Goal: Entertainment & Leisure: Consume media (video, audio)

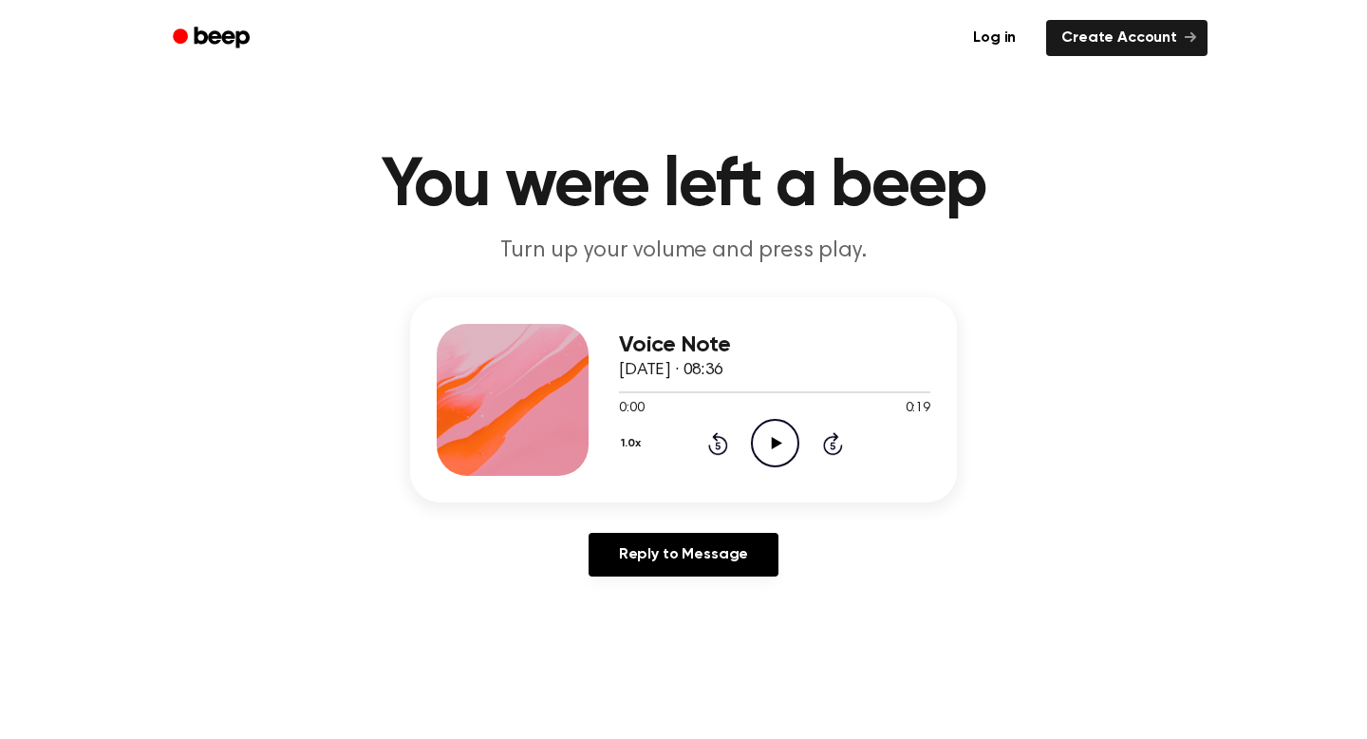
click at [776, 433] on icon "Play Audio" at bounding box center [775, 443] width 48 height 48
click at [776, 445] on icon at bounding box center [775, 443] width 9 height 12
click at [774, 440] on icon at bounding box center [776, 443] width 10 height 12
click at [763, 442] on icon "Play Audio" at bounding box center [775, 443] width 48 height 48
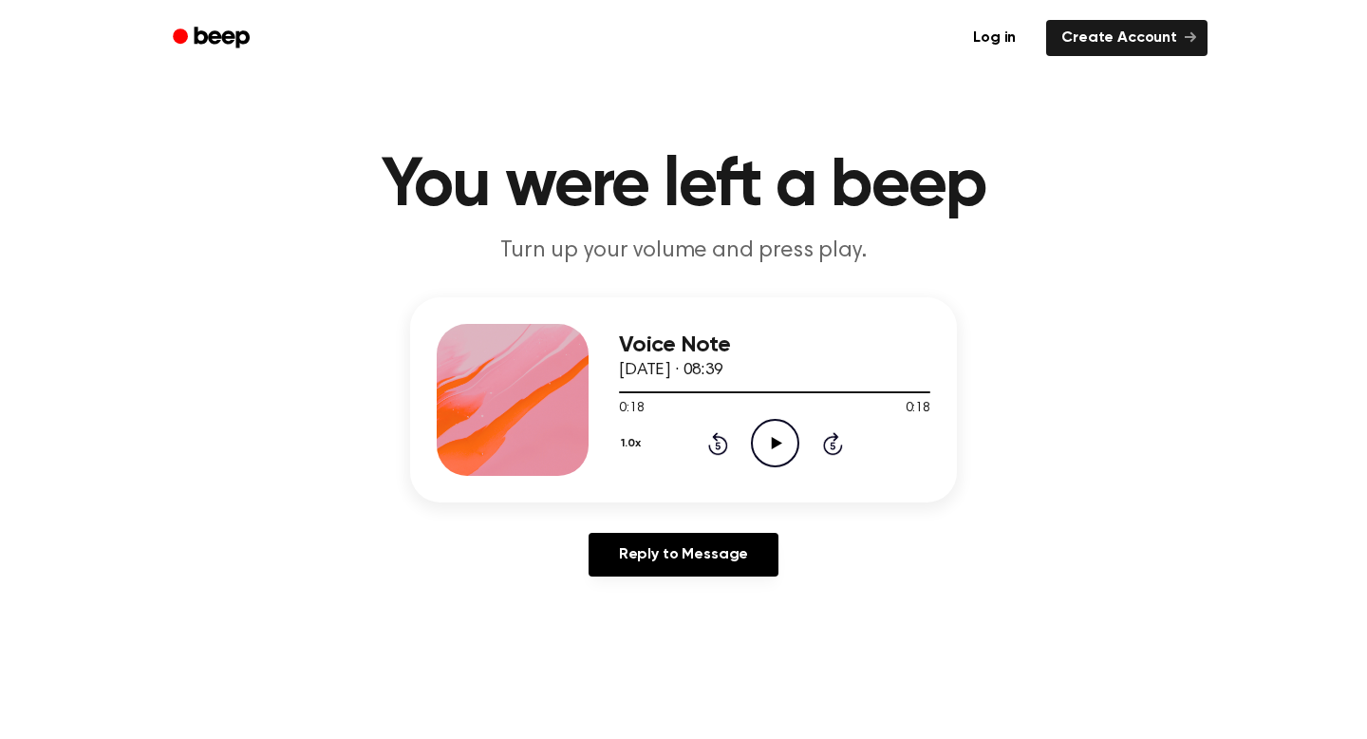
click at [788, 444] on icon "Play Audio" at bounding box center [775, 443] width 48 height 48
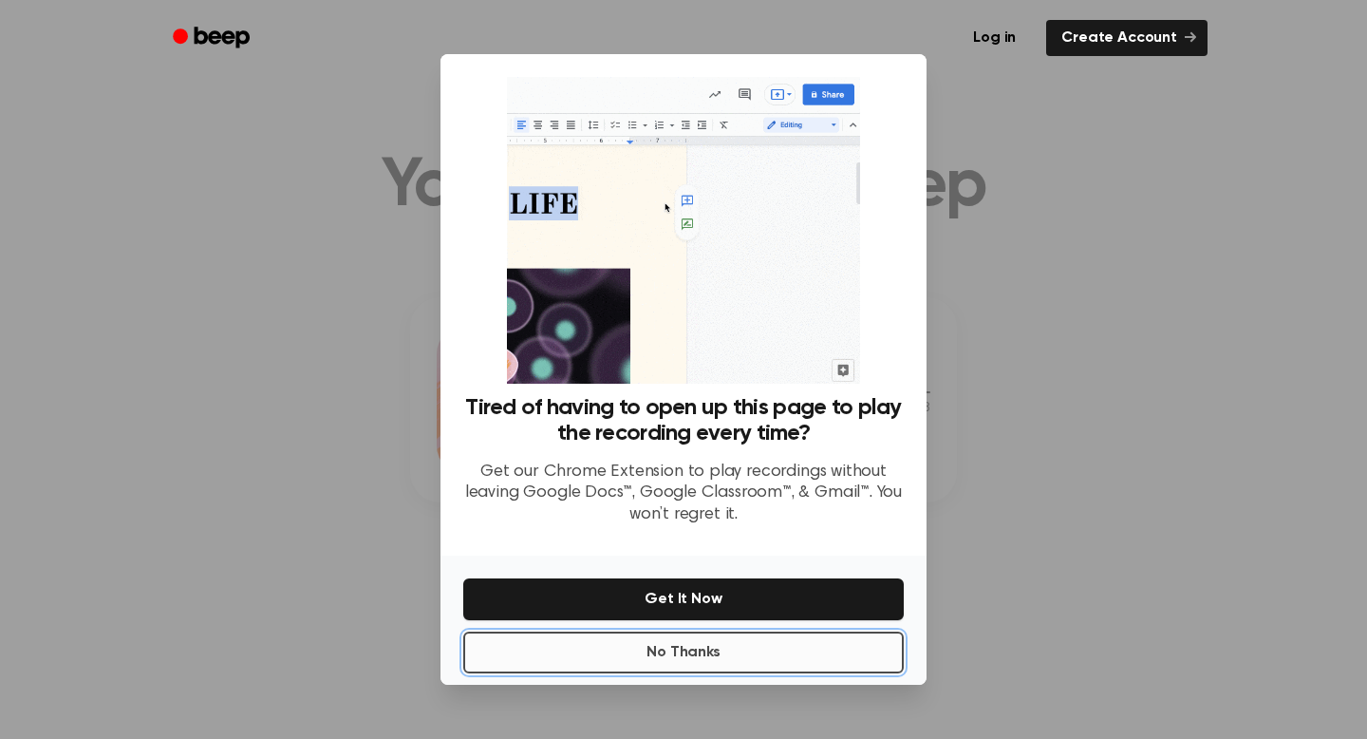
click at [670, 658] on button "No Thanks" at bounding box center [683, 653] width 441 height 42
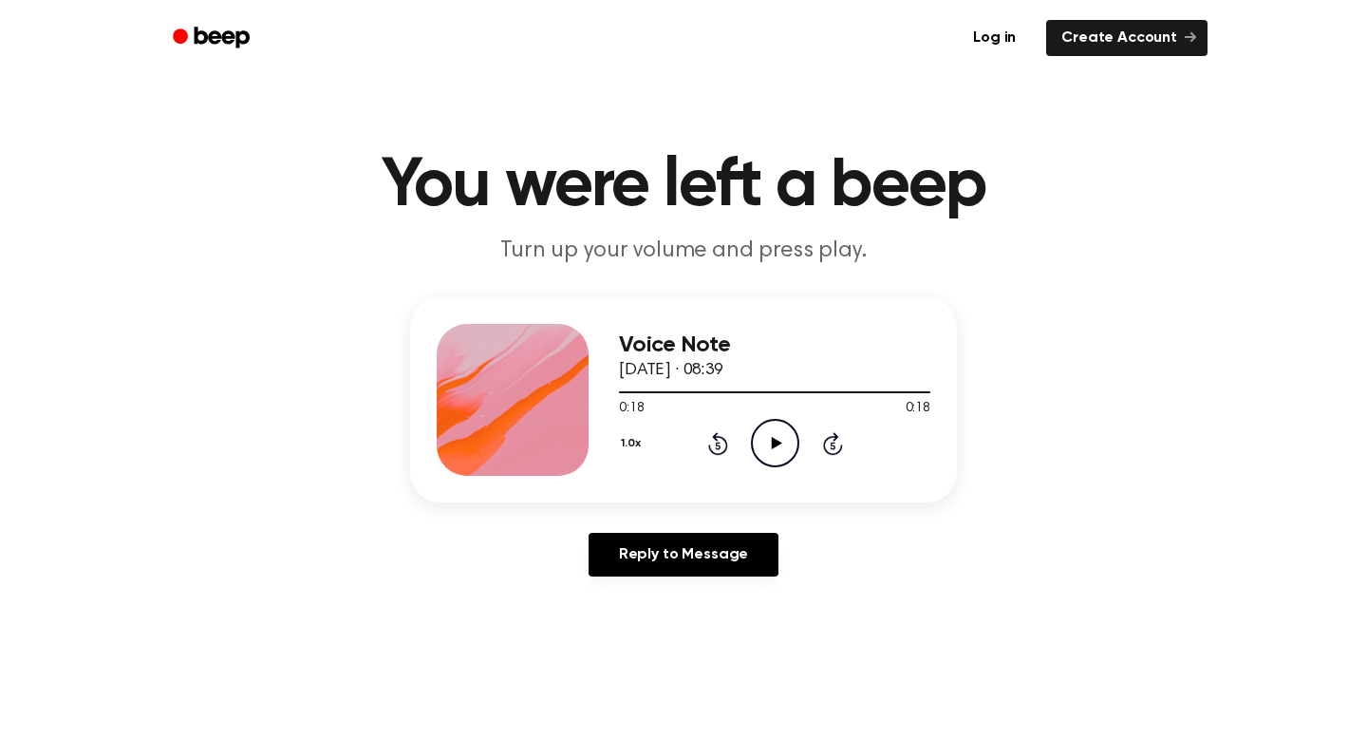
click at [776, 447] on icon "Play Audio" at bounding box center [775, 443] width 48 height 48
click at [776, 447] on icon "Pause Audio" at bounding box center [775, 443] width 48 height 48
drag, startPoint x: 647, startPoint y: 391, endPoint x: 597, endPoint y: 391, distance: 49.4
click at [597, 391] on div "Voice Note 13 September 2025 · 08:39 0:01 0:18 Your browser does not support th…" at bounding box center [683, 399] width 547 height 205
click at [715, 441] on icon at bounding box center [718, 443] width 20 height 23
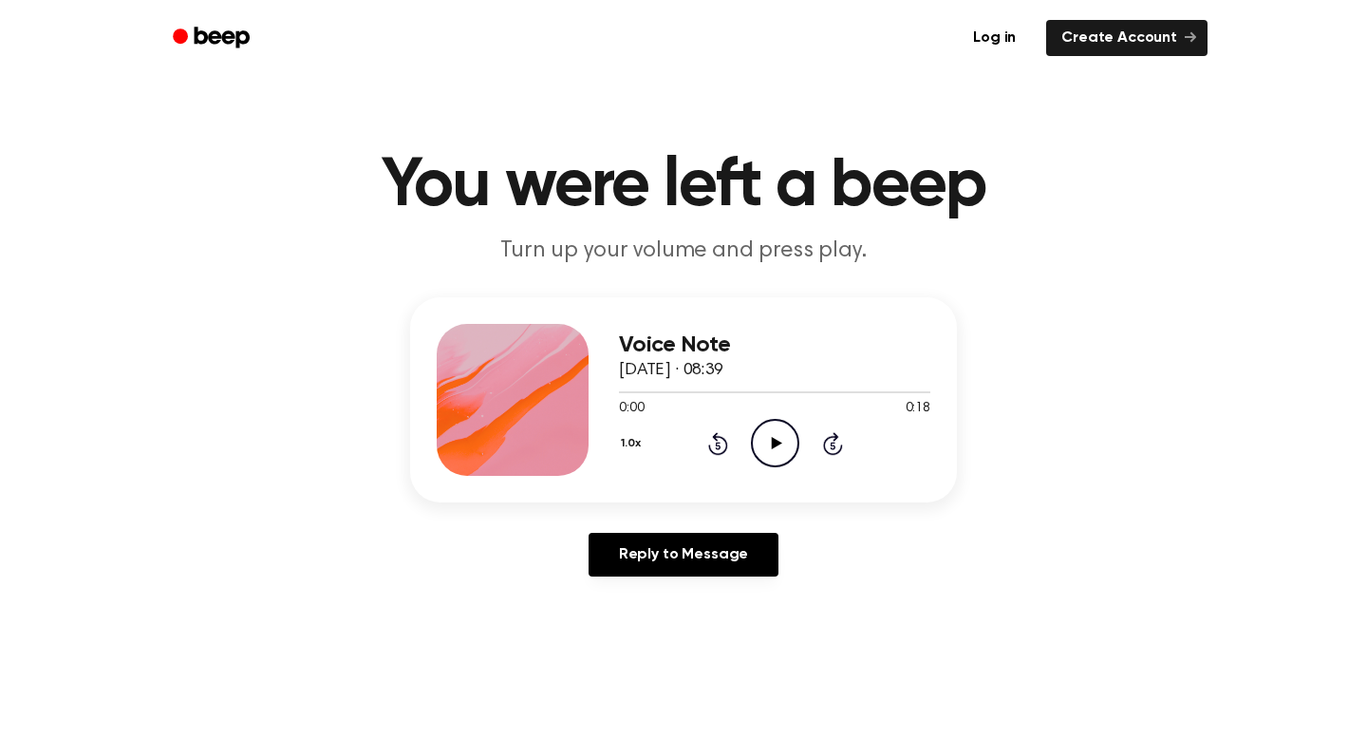
click at [768, 443] on icon "Play Audio" at bounding box center [775, 443] width 48 height 48
click at [787, 444] on icon "Play Audio" at bounding box center [775, 443] width 48 height 48
click at [755, 447] on icon "Play Audio" at bounding box center [775, 443] width 48 height 48
click at [778, 437] on icon "Play Audio" at bounding box center [775, 443] width 48 height 48
click at [783, 447] on icon "Play Audio" at bounding box center [775, 443] width 48 height 48
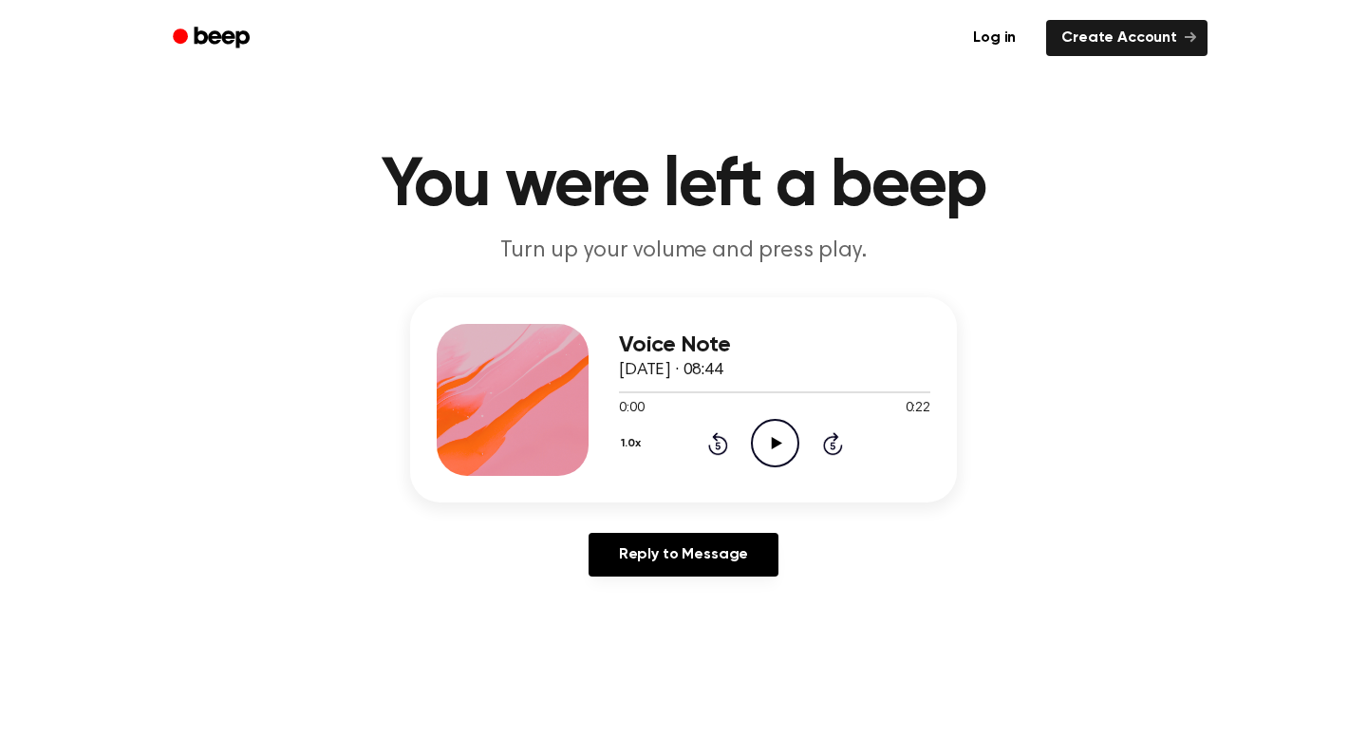
click at [765, 434] on icon "Play Audio" at bounding box center [775, 443] width 48 height 48
click at [756, 443] on icon "Play Audio" at bounding box center [775, 443] width 48 height 48
click at [790, 450] on icon "Play Audio" at bounding box center [775, 443] width 48 height 48
click at [769, 429] on icon "Play Audio" at bounding box center [775, 443] width 48 height 48
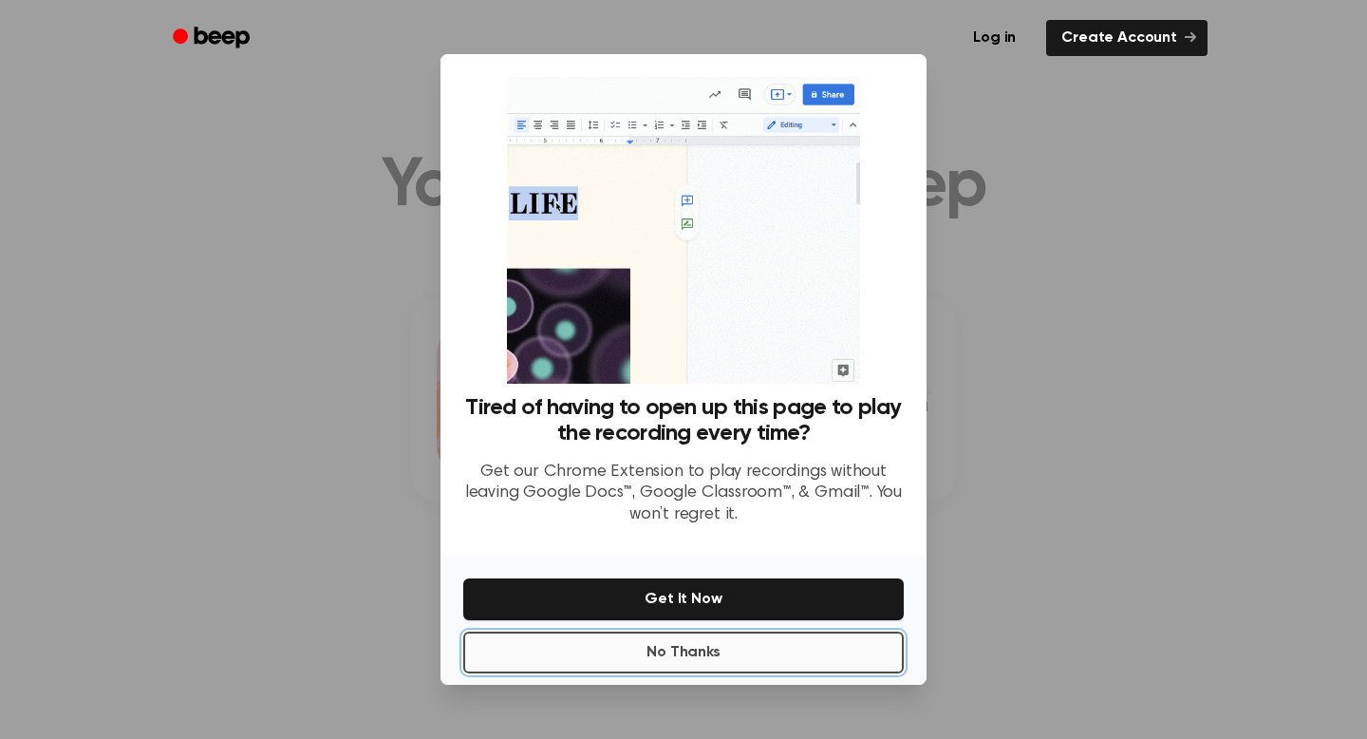
click at [737, 657] on button "No Thanks" at bounding box center [683, 653] width 441 height 42
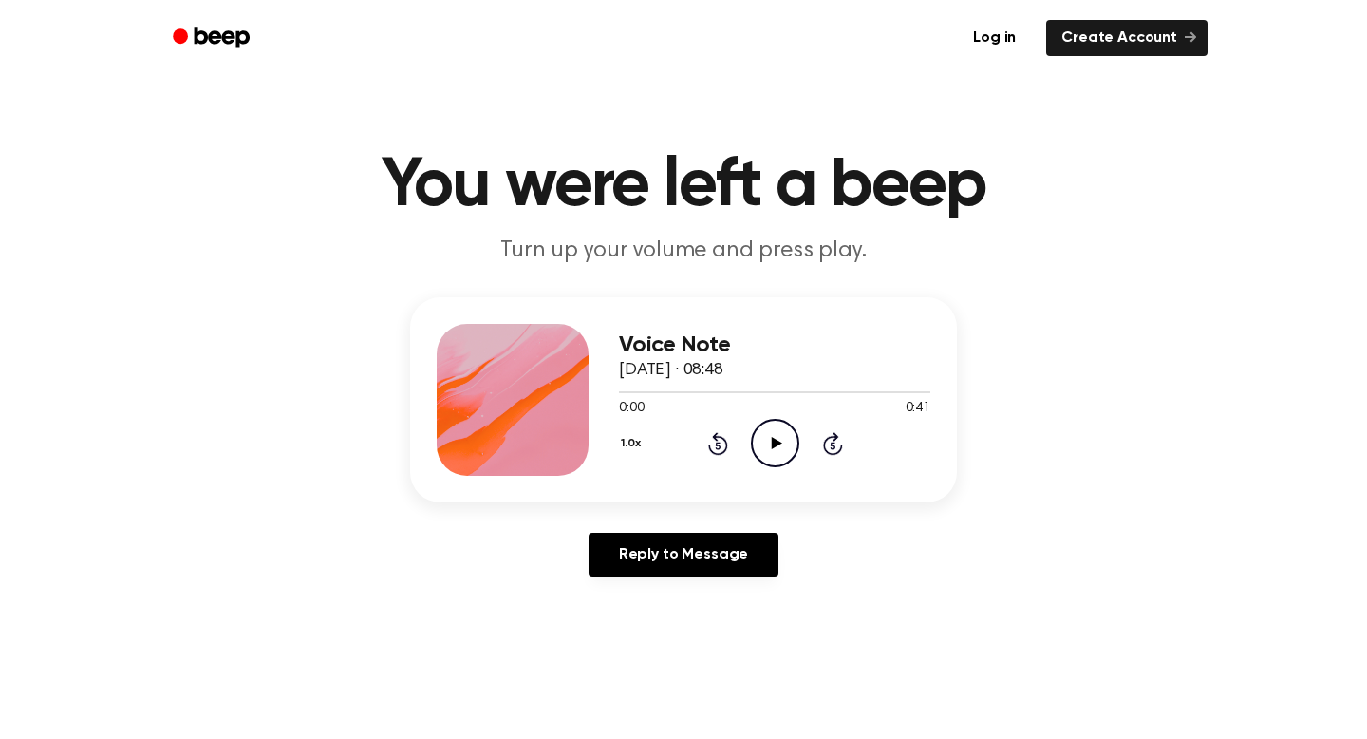
click at [776, 455] on icon "Play Audio" at bounding box center [775, 443] width 48 height 48
